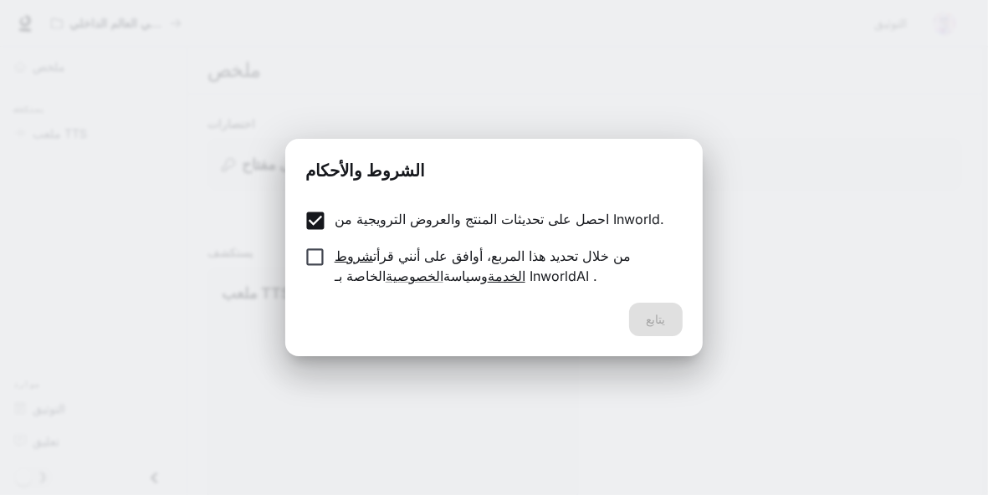
click at [365, 255] on font "شروط الخدمة" at bounding box center [430, 266] width 191 height 37
click at [649, 311] on font "يتابع" at bounding box center [655, 319] width 19 height 21
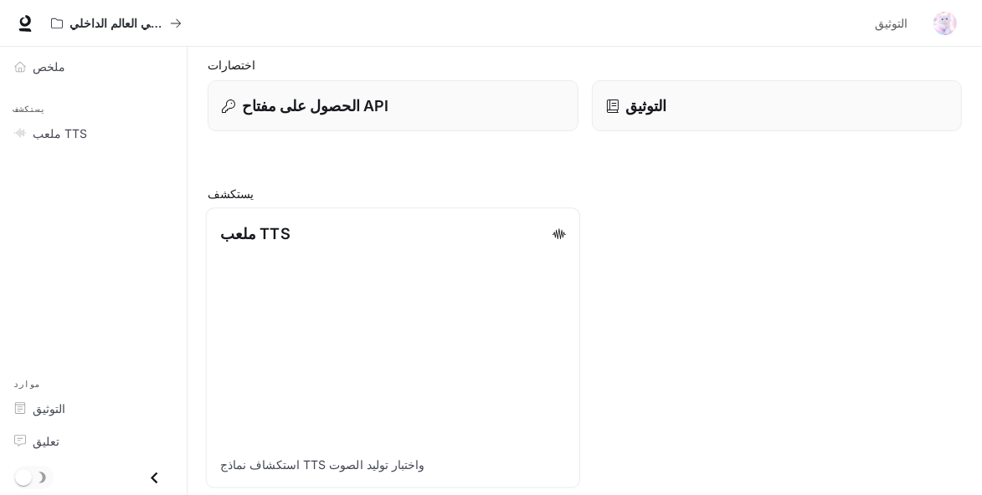
scroll to position [69, 0]
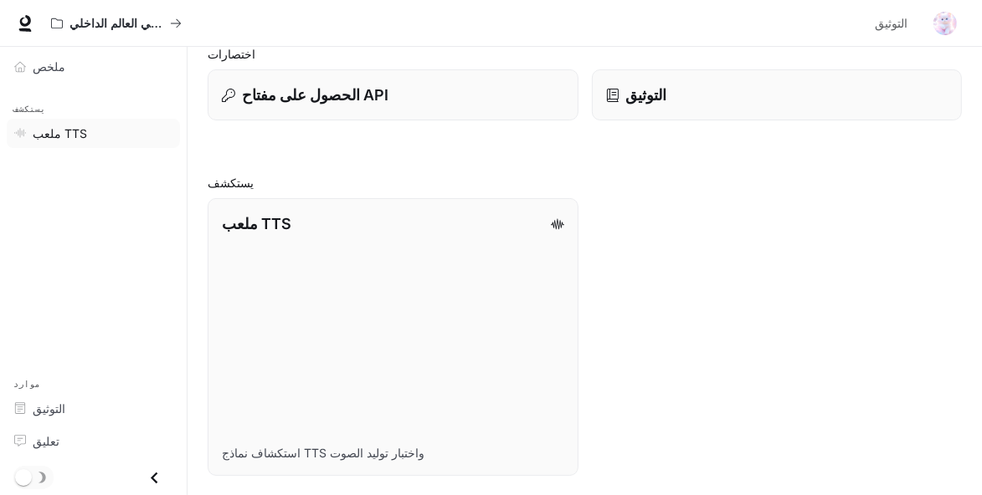
click at [59, 130] on font "ملعب TTS" at bounding box center [60, 133] width 54 height 14
